Goal: Task Accomplishment & Management: Manage account settings

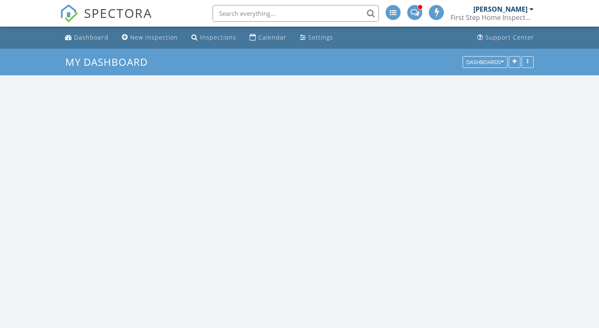
scroll to position [758, 599]
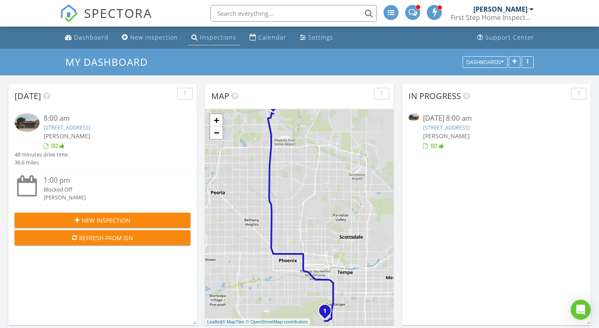
click at [223, 44] on link "Inspections" at bounding box center [214, 37] width 52 height 15
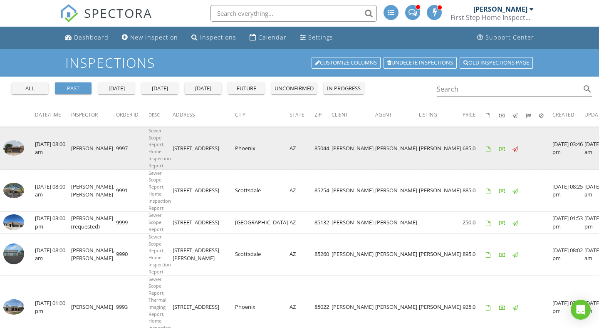
click at [120, 152] on td "9997" at bounding box center [132, 148] width 32 height 42
click at [16, 150] on img at bounding box center [13, 147] width 21 height 15
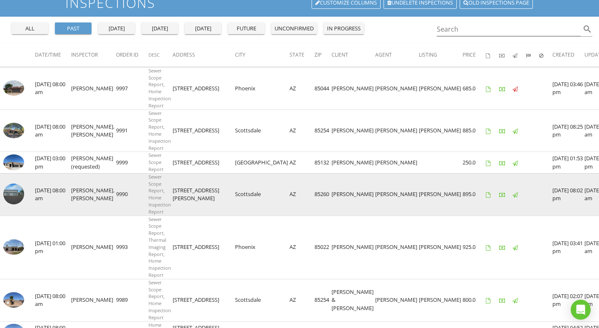
scroll to position [60, 0]
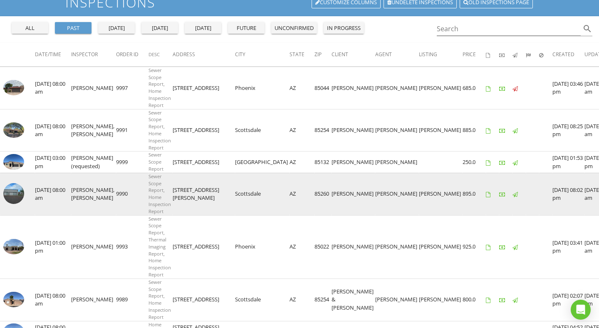
drag, startPoint x: 165, startPoint y: 197, endPoint x: 202, endPoint y: 197, distance: 37.0
click at [202, 198] on td "11802 Hayden Rd" at bounding box center [204, 194] width 62 height 42
drag, startPoint x: 164, startPoint y: 197, endPoint x: 211, endPoint y: 200, distance: 47.1
click at [211, 200] on td "11802 Hayden Rd" at bounding box center [204, 194] width 62 height 42
copy td "11802 Hayden Rd"
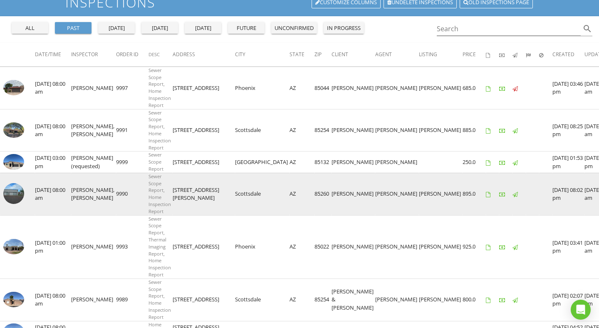
drag, startPoint x: 297, startPoint y: 193, endPoint x: 316, endPoint y: 202, distance: 21.6
click at [332, 202] on td "Bryan Sullivan" at bounding box center [354, 194] width 44 height 42
click at [332, 207] on td "Bryan Sullivan" at bounding box center [354, 194] width 44 height 42
drag, startPoint x: 295, startPoint y: 192, endPoint x: 319, endPoint y: 203, distance: 26.1
click at [332, 203] on td "Bryan Sullivan" at bounding box center [354, 194] width 44 height 42
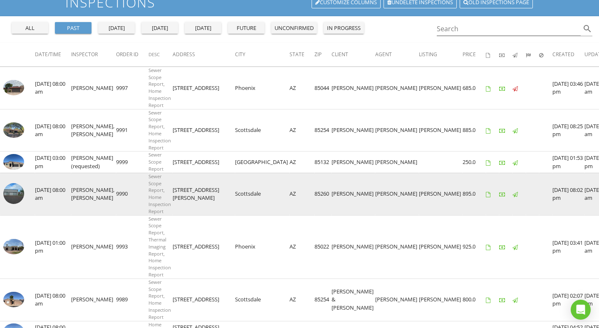
copy td "Bryan Sullivan"
drag, startPoint x: 329, startPoint y: 193, endPoint x: 347, endPoint y: 203, distance: 20.8
click at [375, 203] on td "Dave Cooney" at bounding box center [397, 194] width 44 height 42
copy td "Dave Cooney"
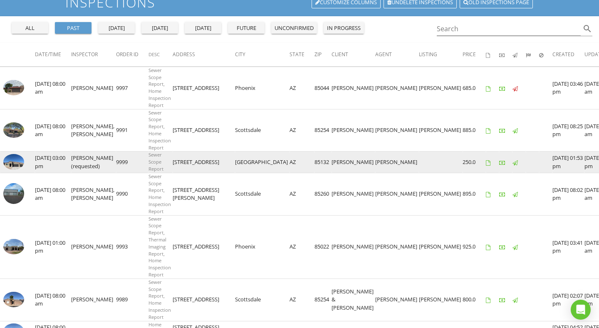
drag, startPoint x: 164, startPoint y: 164, endPoint x: 263, endPoint y: 165, distance: 99.0
click at [263, 165] on tr "check_box_outline_blank 08/26/2025 03:00 pm Derek Couturier (requested) 9999 Se…" at bounding box center [316, 161] width 632 height 21
copy tr "10750 E Primrose Ct Florence AZ"
drag, startPoint x: 297, startPoint y: 158, endPoint x: 322, endPoint y: 169, distance: 27.2
click at [332, 169] on td "Marcus Kowalski" at bounding box center [354, 161] width 44 height 21
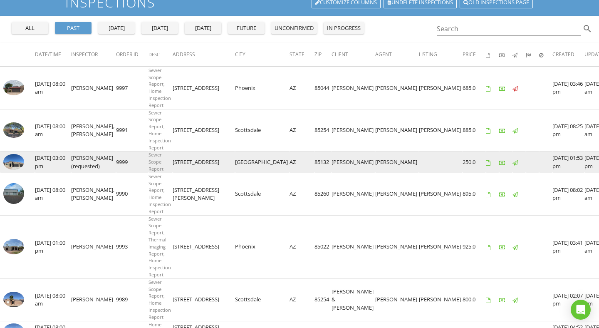
copy td "Marcus Kowalski"
drag, startPoint x: 327, startPoint y: 160, endPoint x: 354, endPoint y: 170, distance: 28.2
click at [354, 170] on tr "check_box_outline_blank 08/26/2025 03:00 pm Derek Couturier (requested) 9999 Se…" at bounding box center [316, 161] width 632 height 21
copy td "Tiffany Mickolio"
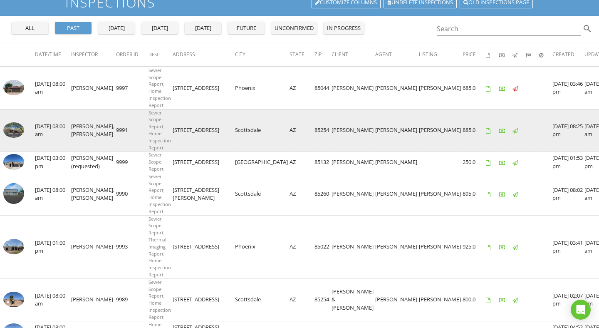
drag, startPoint x: 165, startPoint y: 129, endPoint x: 264, endPoint y: 130, distance: 98.6
click at [264, 130] on tr "check_box_outline_blank 08/27/2025 08:00 am Derek Couturier, Joe Vallone 9991 S…" at bounding box center [316, 130] width 632 height 42
copy tr "4901 E Sunnyside Dr Scottsdale AZ"
drag, startPoint x: 297, startPoint y: 125, endPoint x: 317, endPoint y: 136, distance: 22.9
click at [332, 136] on td "Steve Obstein" at bounding box center [354, 130] width 44 height 42
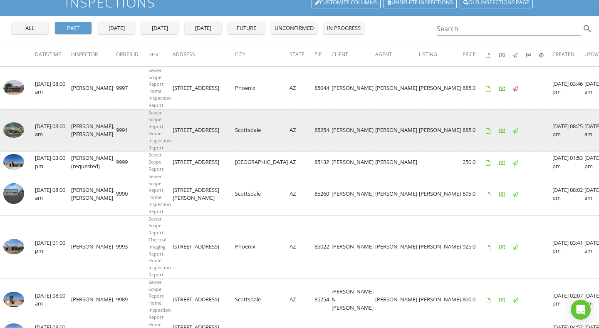
copy td "Steve Obstein"
click at [8, 130] on img at bounding box center [13, 129] width 21 height 15
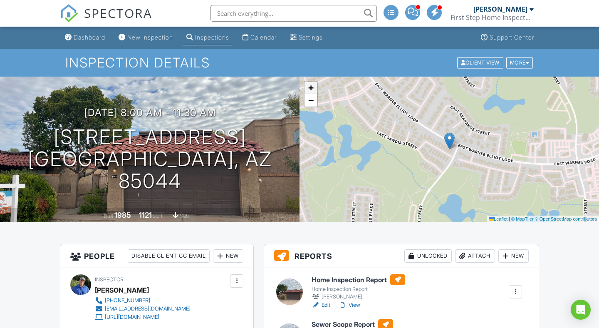
click at [312, 84] on span "+" at bounding box center [310, 87] width 5 height 10
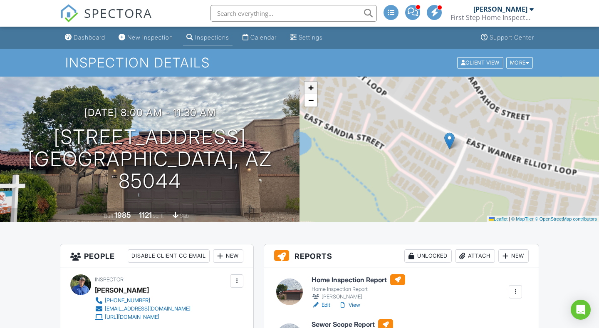
click at [312, 84] on span "+" at bounding box center [310, 87] width 5 height 10
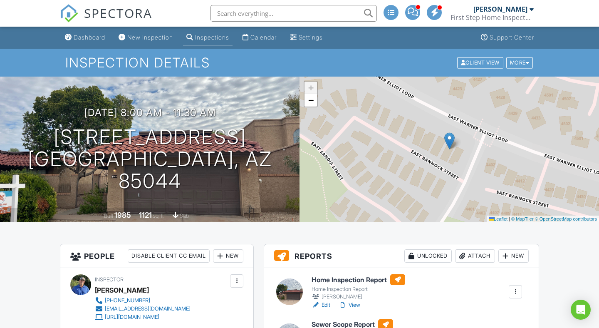
click at [312, 84] on span "+" at bounding box center [310, 87] width 5 height 10
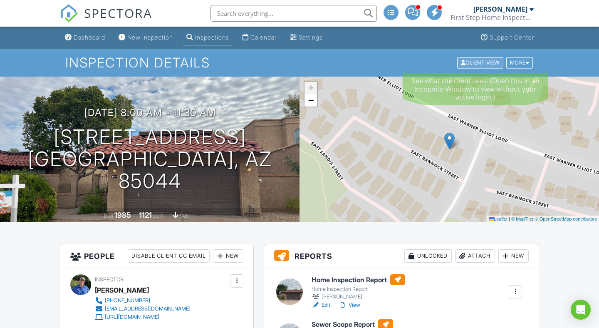
click at [483, 65] on div "Client View" at bounding box center [480, 62] width 46 height 11
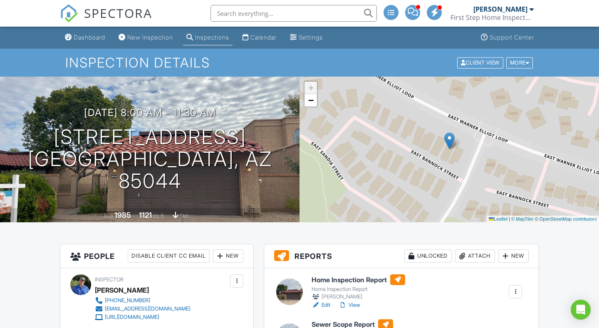
click at [451, 146] on img at bounding box center [449, 140] width 10 height 17
click at [98, 37] on div "Dashboard" at bounding box center [90, 37] width 32 height 7
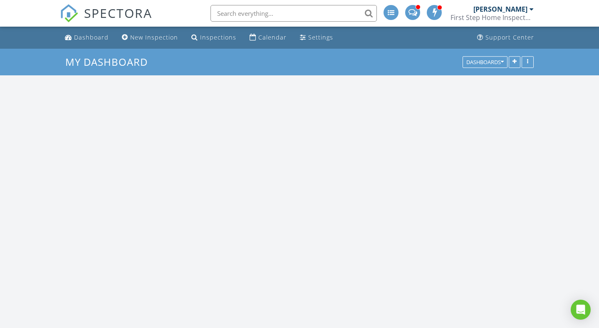
scroll to position [758, 599]
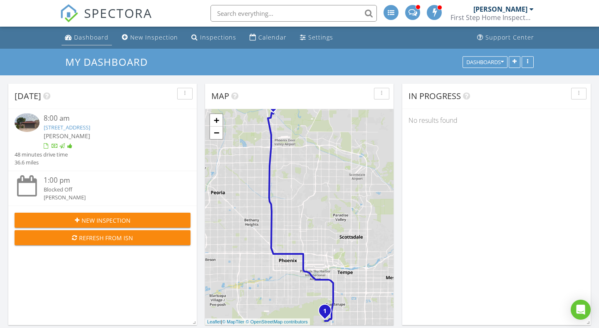
click at [84, 37] on div "Dashboard" at bounding box center [91, 37] width 35 height 8
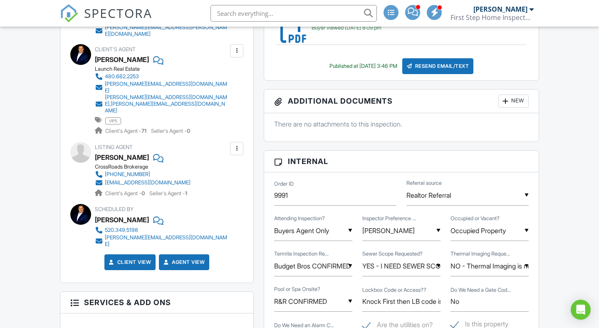
scroll to position [386, 0]
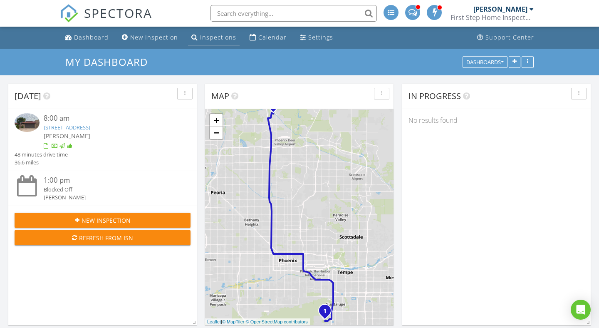
click at [201, 37] on div "Inspections" at bounding box center [218, 37] width 36 height 8
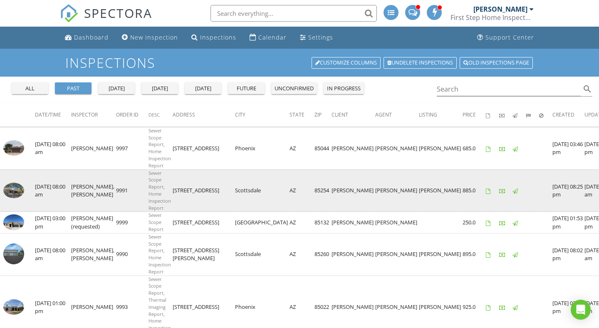
drag, startPoint x: 328, startPoint y: 187, endPoint x: 349, endPoint y: 196, distance: 22.0
click at [375, 196] on td "[PERSON_NAME]" at bounding box center [397, 190] width 44 height 42
copy td "[PERSON_NAME]"
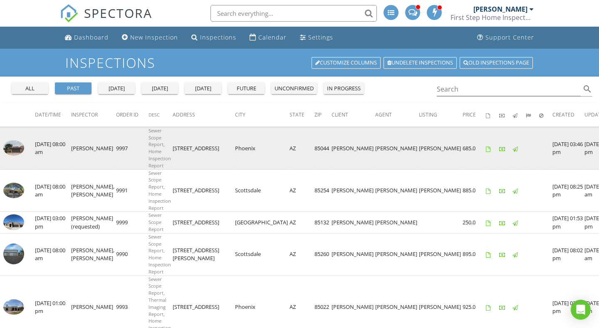
drag, startPoint x: 295, startPoint y: 148, endPoint x: 325, endPoint y: 151, distance: 29.8
click at [332, 151] on td "[PERSON_NAME]" at bounding box center [354, 148] width 44 height 42
copy td "[PERSON_NAME]"
drag, startPoint x: 165, startPoint y: 148, endPoint x: 262, endPoint y: 147, distance: 97.3
click at [262, 147] on tr "check_box_outline_blank [DATE] 08:00 am [PERSON_NAME] 9997 Sewer Scope Report, …" at bounding box center [316, 148] width 632 height 42
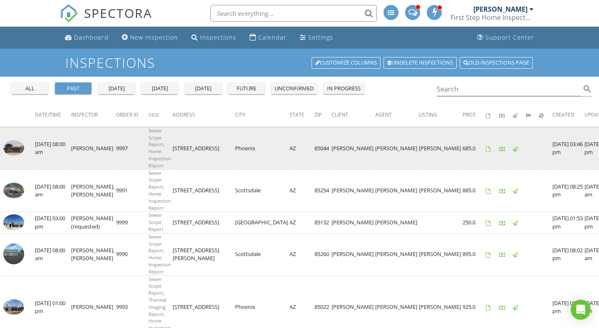
copy tr "[STREET_ADDRESS]"
